Goal: Information Seeking & Learning: Learn about a topic

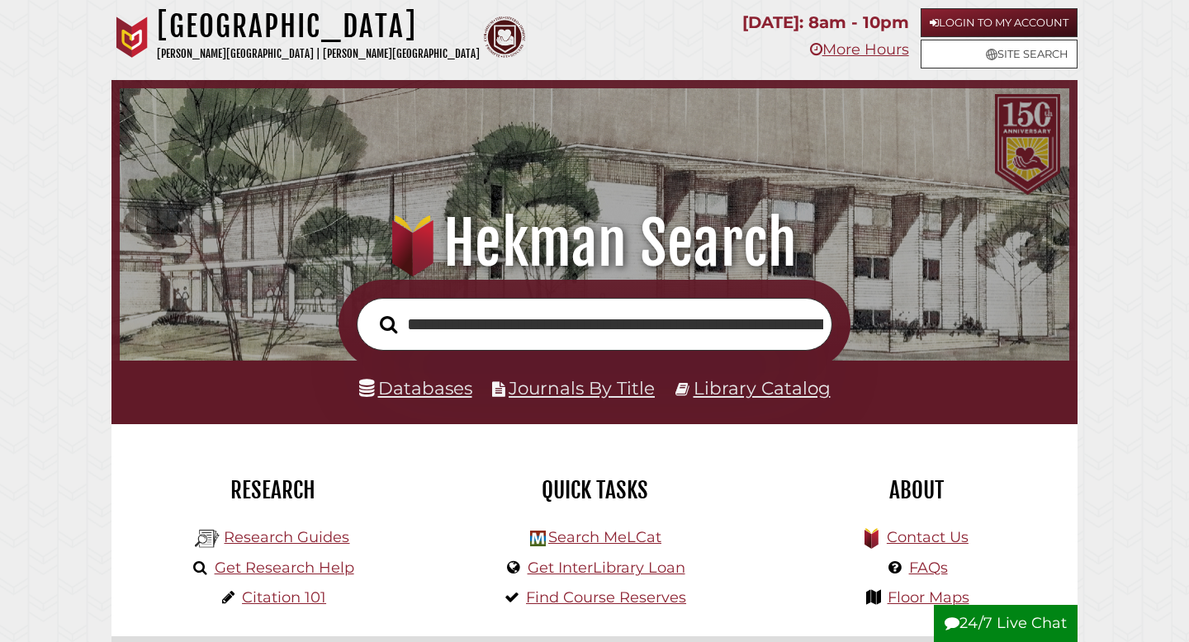
type input "**********"
click at [372, 311] on button "Search" at bounding box center [389, 324] width 34 height 27
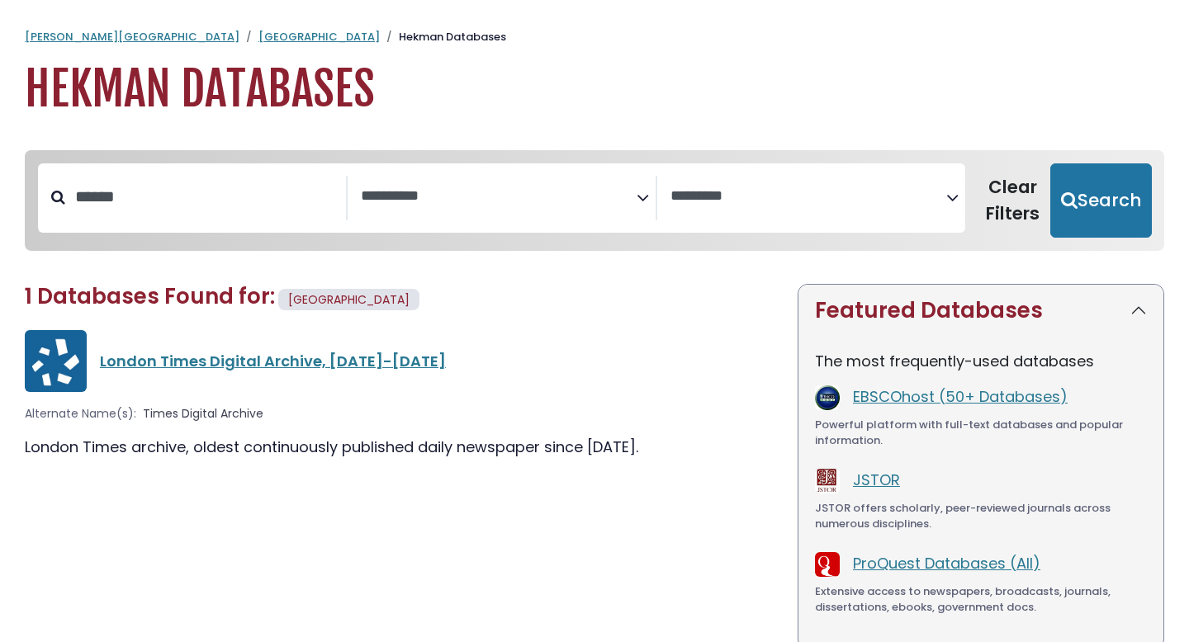
select select "Database Subject Filter"
select select "Database Vendors Filter"
click at [306, 366] on link "London Times Digital Archive, 1785-2019" at bounding box center [273, 361] width 346 height 21
click at [268, 363] on link "London Times Digital Archive, 1785-2019" at bounding box center [273, 361] width 346 height 21
